Goal: Transaction & Acquisition: Purchase product/service

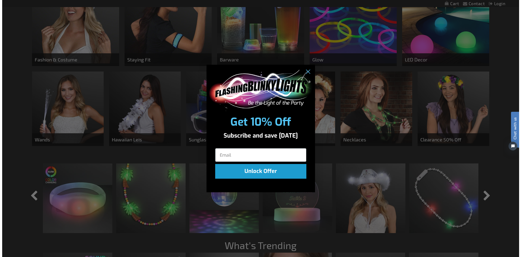
scroll to position [354, 0]
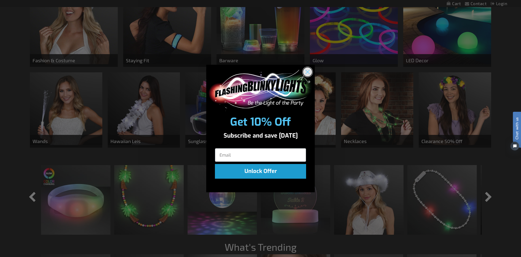
click at [309, 74] on circle "Close dialog" at bounding box center [307, 71] width 9 height 9
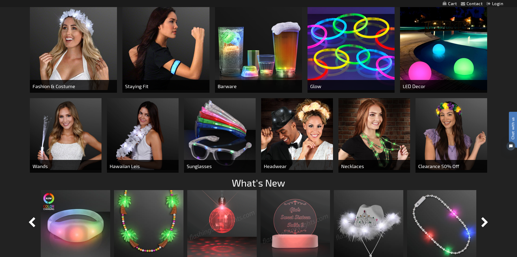
scroll to position [326, 0]
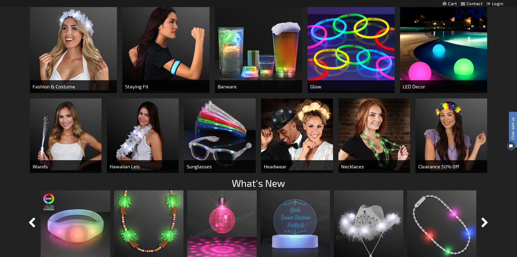
click at [51, 57] on img at bounding box center [73, 46] width 87 height 87
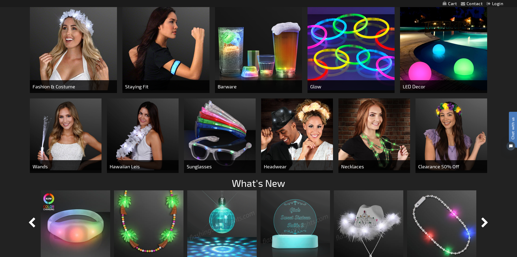
click at [277, 167] on span "Headwear" at bounding box center [297, 166] width 72 height 13
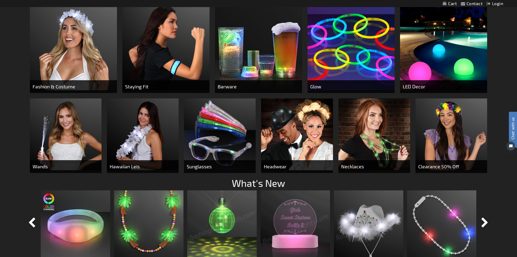
click at [290, 132] on img at bounding box center [297, 134] width 72 height 72
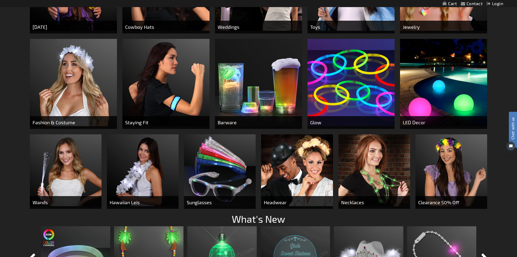
scroll to position [261, 0]
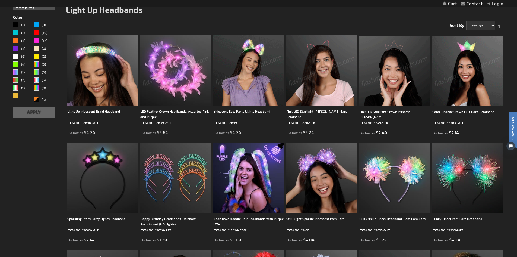
scroll to position [81, 0]
click at [111, 68] on img at bounding box center [102, 70] width 70 height 70
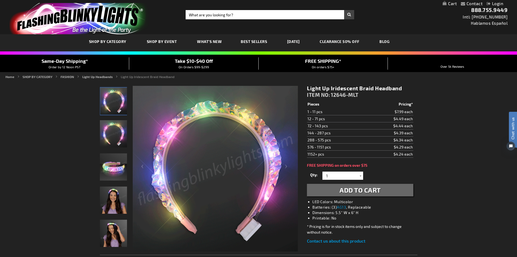
click at [117, 209] on img "Woman wearing Light Up Iridescent Braid Headband" at bounding box center [113, 199] width 27 height 27
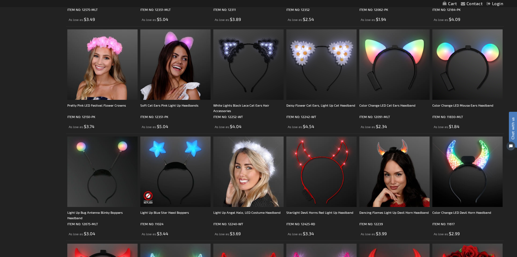
scroll to position [516, 0]
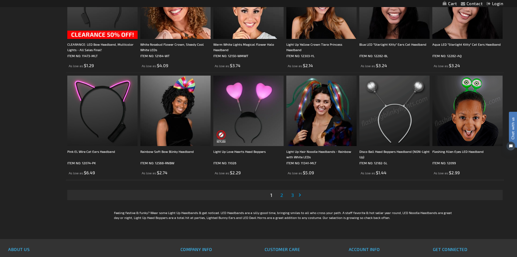
click at [281, 197] on span "2" at bounding box center [282, 195] width 3 height 6
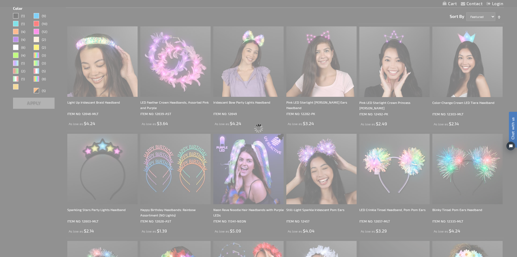
scroll to position [42, 0]
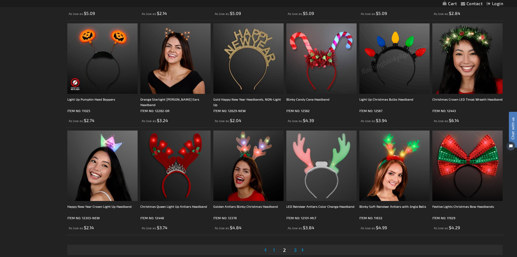
scroll to position [950, 0]
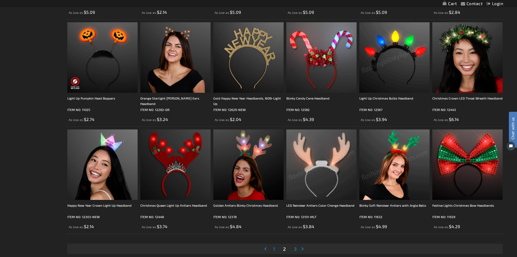
click at [304, 249] on link "Page Next" at bounding box center [303, 248] width 5 height 8
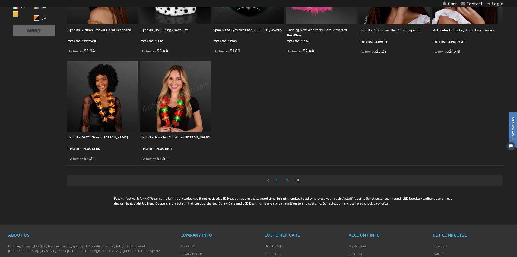
scroll to position [163, 0]
